Goal: Task Accomplishment & Management: Use online tool/utility

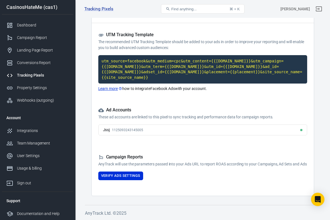
scroll to position [40, 0]
click at [38, 132] on div "Integrations" at bounding box center [43, 131] width 52 height 6
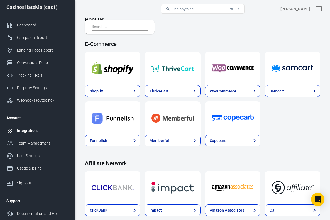
click at [107, 27] on input "text" at bounding box center [119, 26] width 54 height 7
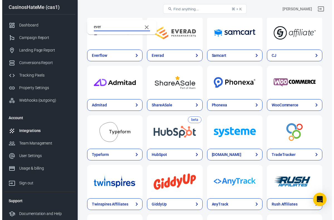
scroll to position [5, 0]
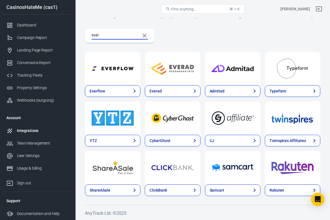
type input "ever"
click at [113, 72] on img at bounding box center [113, 68] width 42 height 20
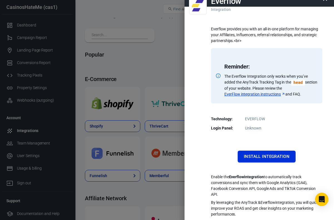
scroll to position [10, 0]
click at [256, 94] on link "EverFlow integration instructions" at bounding box center [255, 94] width 61 height 6
click at [260, 157] on button "Install Integration" at bounding box center [267, 157] width 58 height 12
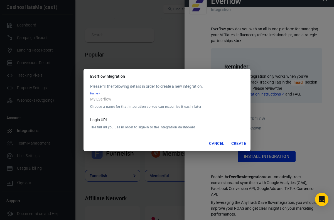
click at [130, 98] on input "Name   *" at bounding box center [167, 99] width 154 height 7
click at [113, 99] on input "Name   *" at bounding box center [167, 99] width 154 height 7
type input "Casino Everflow"
click at [115, 119] on input "Login URL" at bounding box center [167, 120] width 154 height 7
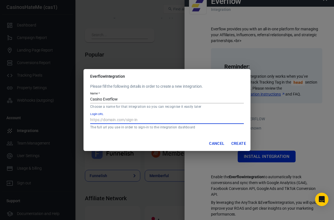
click at [236, 144] on button "Create" at bounding box center [238, 143] width 19 height 10
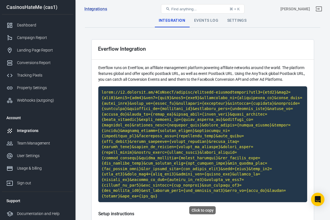
click at [171, 107] on code "Click to copy" at bounding box center [202, 144] width 209 height 116
click at [130, 104] on code "Click to copy" at bounding box center [202, 144] width 209 height 116
click at [205, 20] on div "Events Log" at bounding box center [206, 20] width 33 height 13
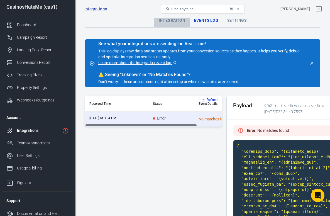
click at [179, 21] on div "Integration" at bounding box center [171, 20] width 35 height 13
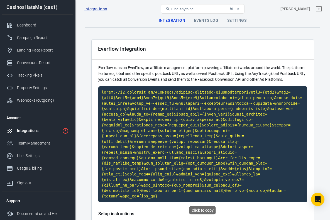
click at [184, 122] on code "Click to copy" at bounding box center [202, 144] width 209 height 116
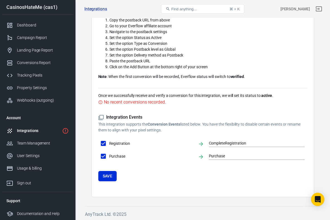
scroll to position [204, 0]
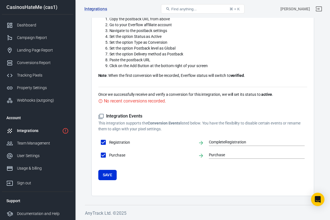
click at [37, 129] on div "Integrations" at bounding box center [38, 131] width 43 height 6
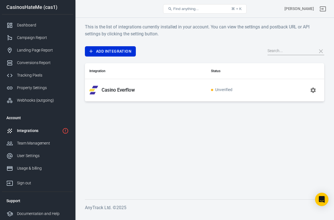
click at [227, 91] on span "Unverified" at bounding box center [221, 90] width 21 height 5
click at [314, 91] on icon "button" at bounding box center [313, 89] width 5 height 5
